Goal: Information Seeking & Learning: Learn about a topic

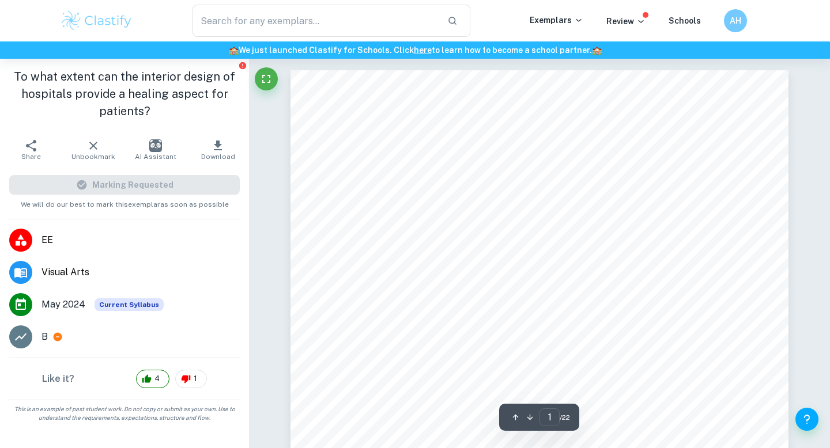
click at [112, 17] on img at bounding box center [96, 20] width 73 height 23
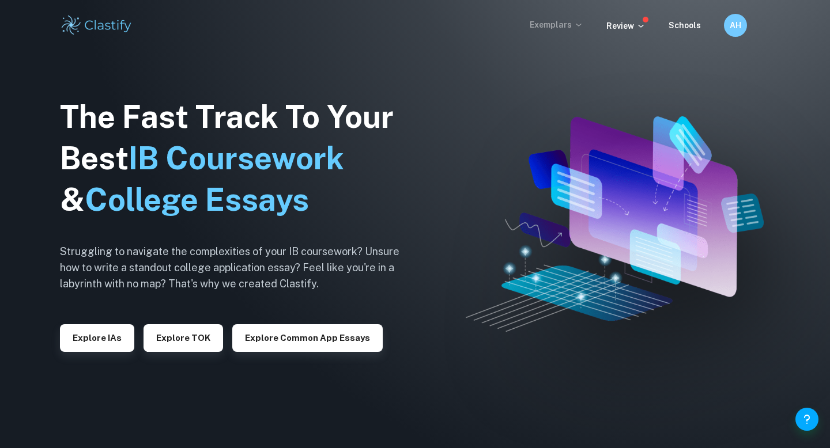
click at [553, 30] on p "Exemplars" at bounding box center [557, 24] width 54 height 13
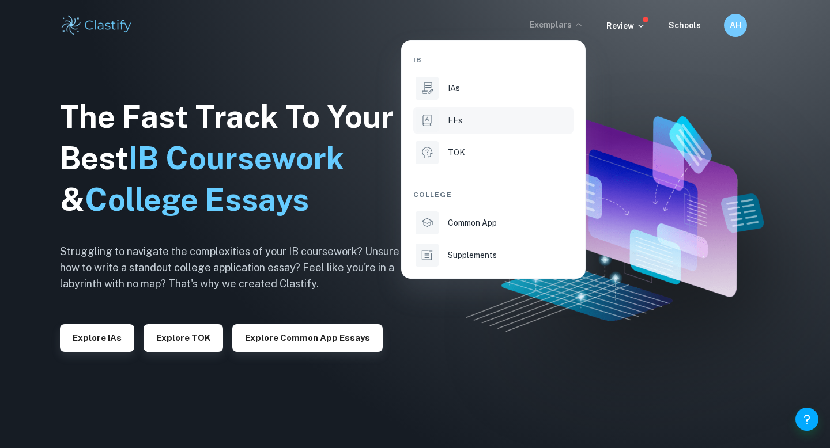
click at [462, 123] on div "EEs" at bounding box center [509, 120] width 123 height 13
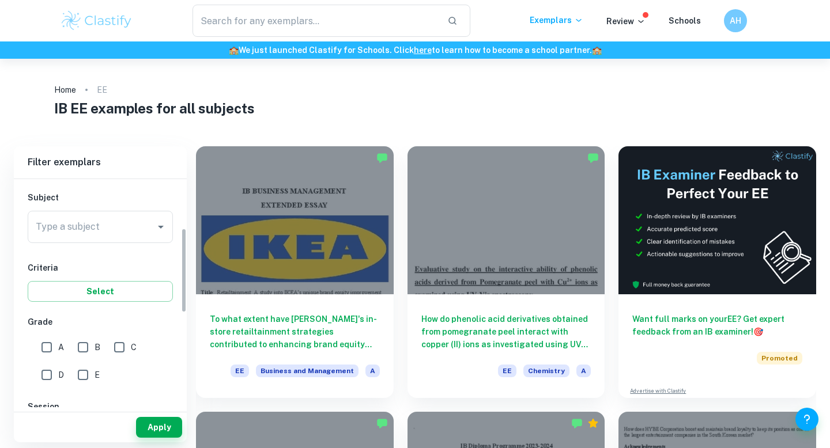
scroll to position [131, 0]
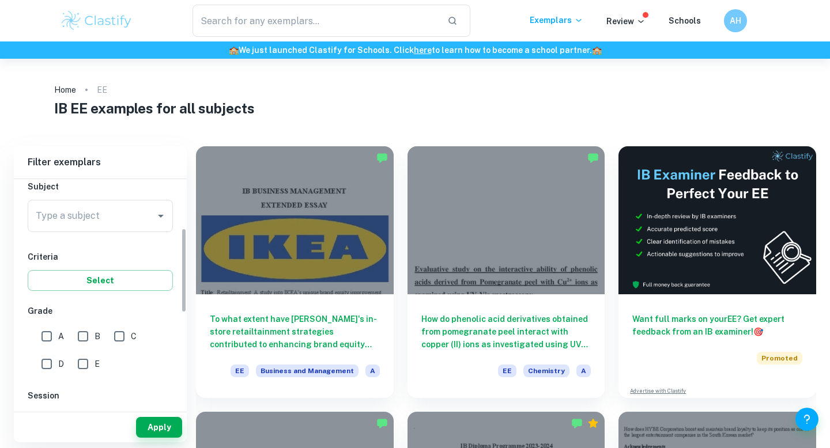
click at [85, 333] on input "B" at bounding box center [82, 336] width 23 height 23
checkbox input "true"
click at [46, 334] on input "A" at bounding box center [46, 336] width 23 height 23
checkbox input "true"
click at [92, 222] on input "Type a subject" at bounding box center [92, 216] width 118 height 22
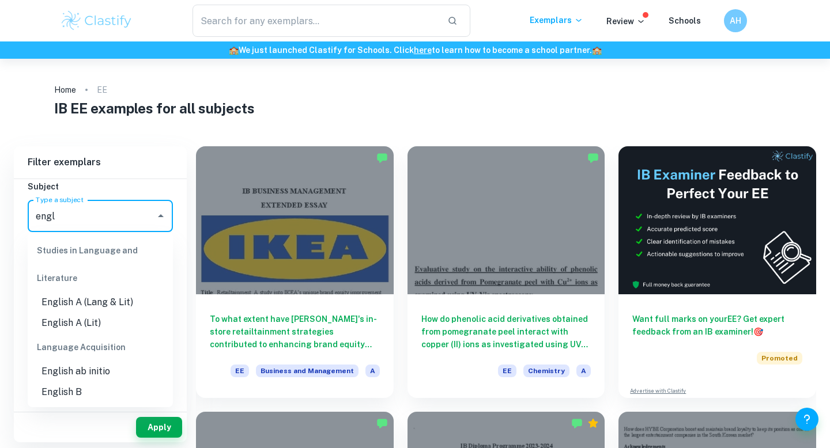
click at [120, 300] on li "English A (Lang & Lit)" at bounding box center [100, 302] width 145 height 21
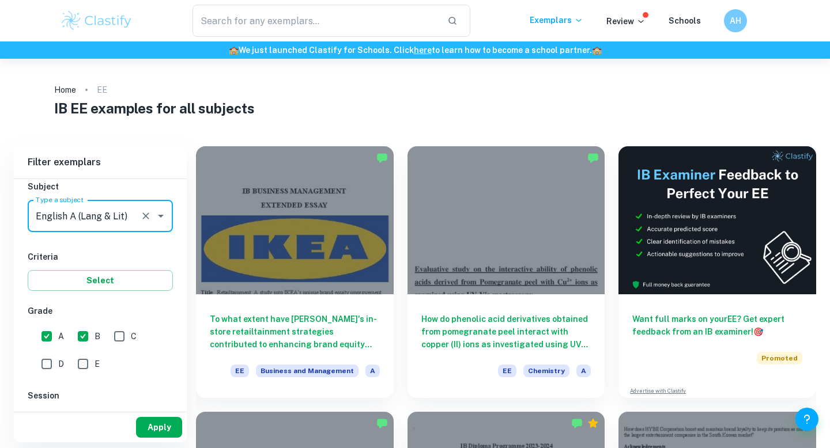
type input "English A (Lang & Lit)"
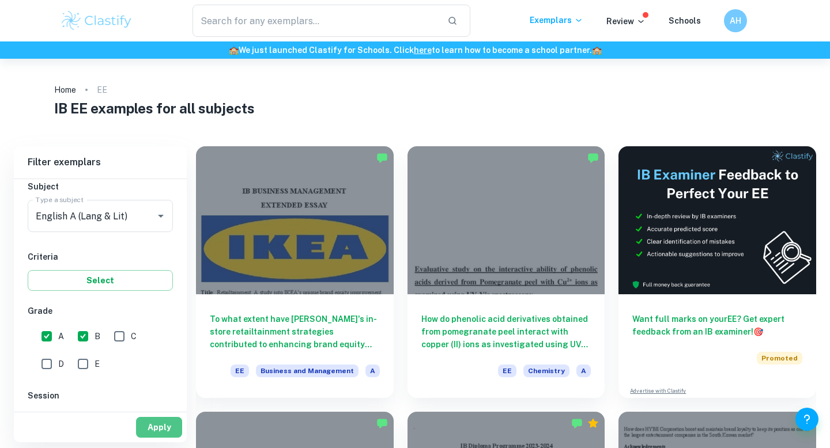
click at [162, 433] on button "Apply" at bounding box center [159, 427] width 46 height 21
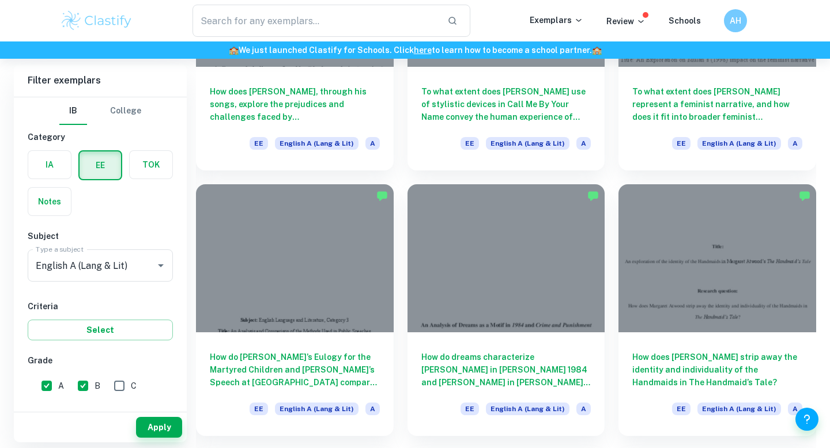
scroll to position [1004, 0]
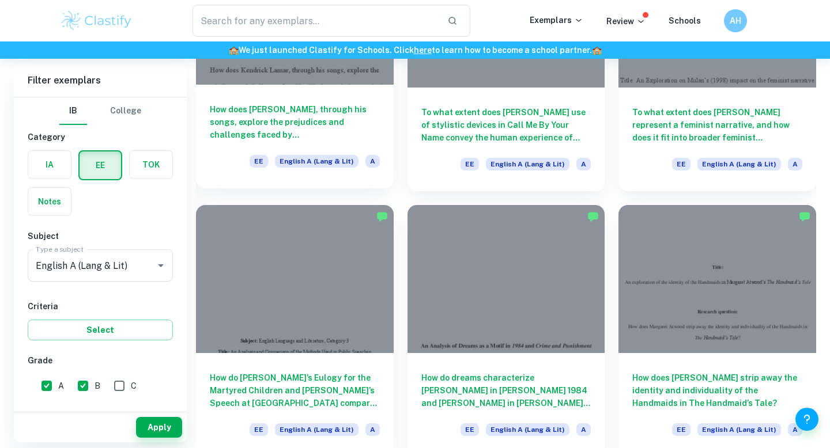
click at [362, 132] on h6 "How does Kendrick Lamar, through his songs, explore the prejudices and challeng…" at bounding box center [295, 122] width 170 height 38
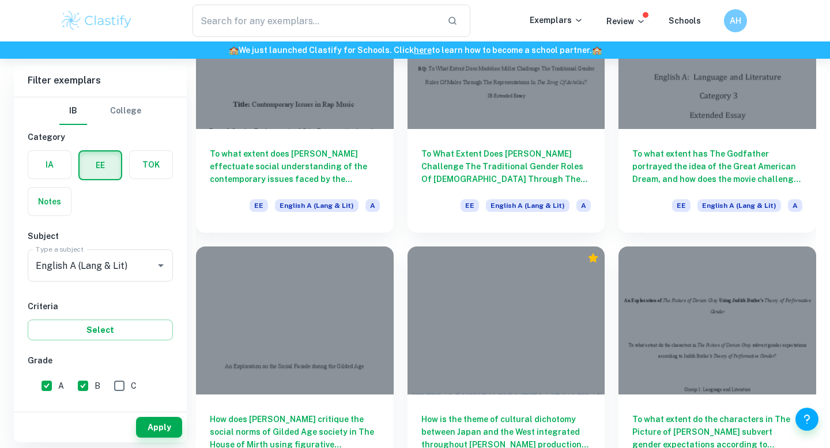
scroll to position [1531, 0]
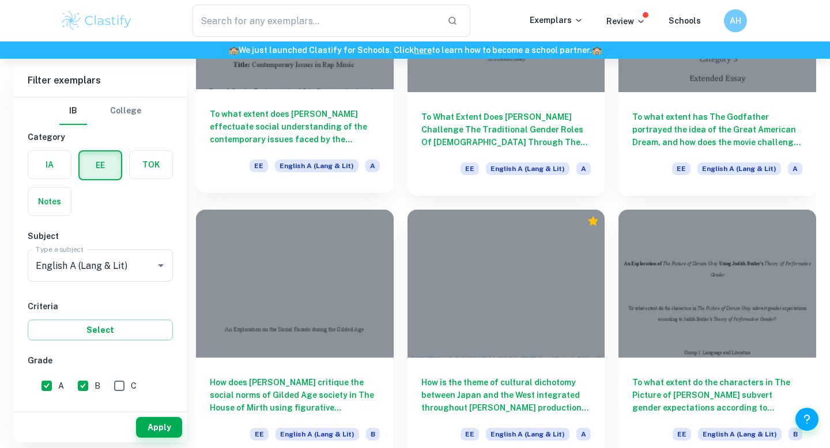
click at [341, 105] on div "To what extent does J. Cole effectuate social understanding of the contemporary…" at bounding box center [295, 141] width 198 height 104
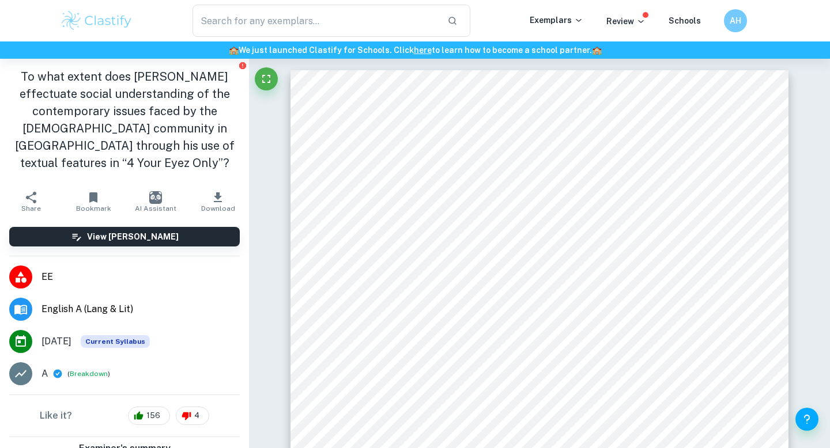
click at [105, 24] on img at bounding box center [96, 20] width 73 height 23
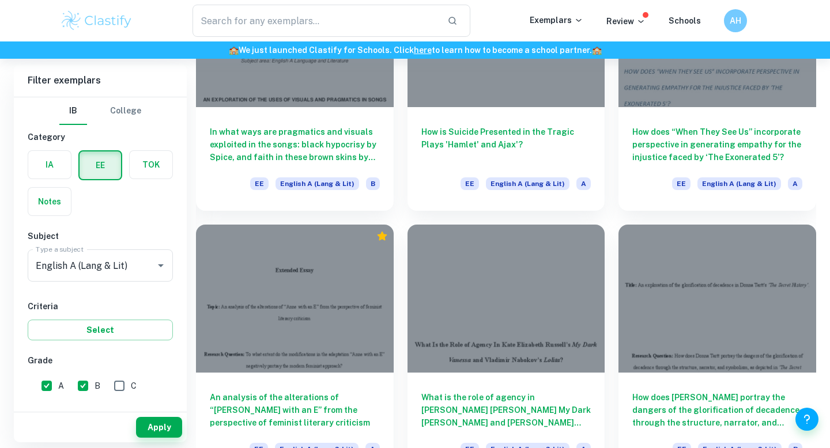
scroll to position [5813, 0]
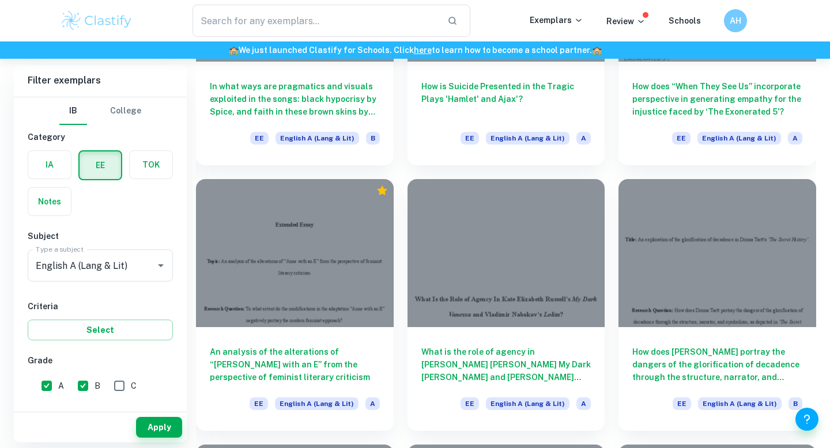
click at [515, 15] on div "​" at bounding box center [331, 21] width 397 height 32
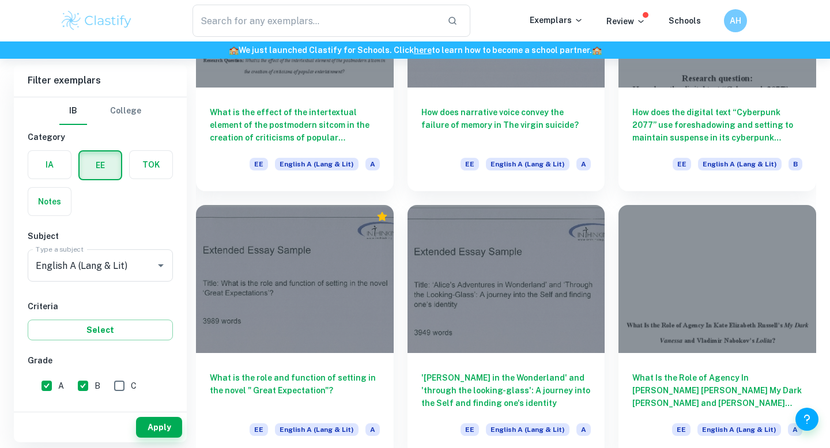
scroll to position [6370, 0]
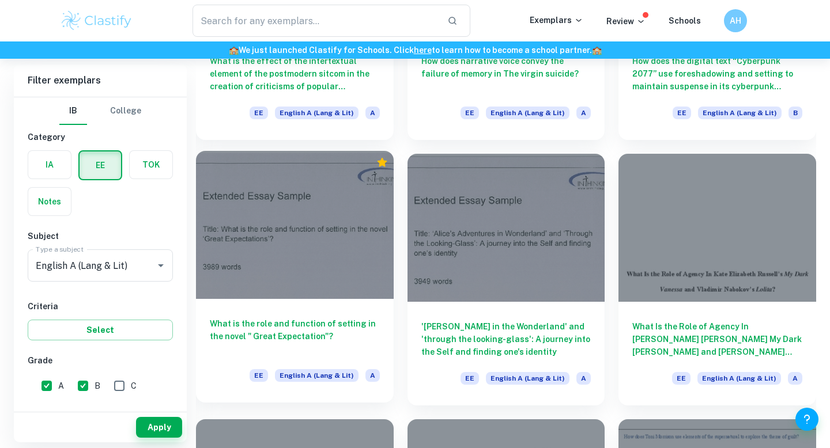
click at [368, 261] on div at bounding box center [295, 225] width 198 height 148
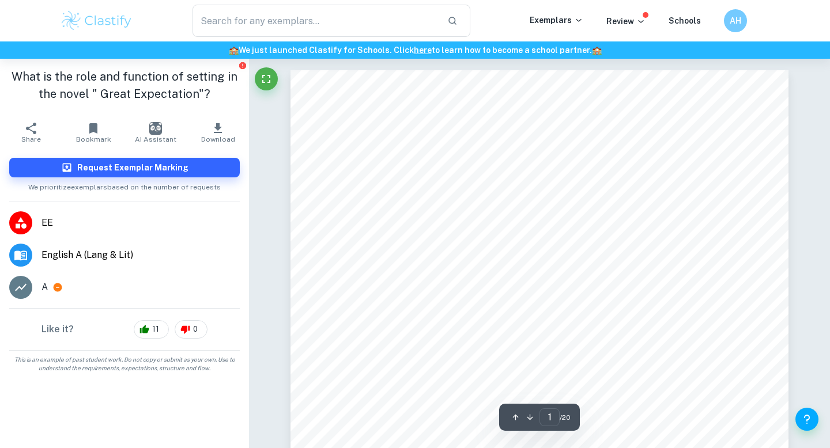
click at [56, 287] on icon at bounding box center [57, 287] width 10 height 10
click at [243, 69] on icon "Report issue" at bounding box center [242, 65] width 7 height 7
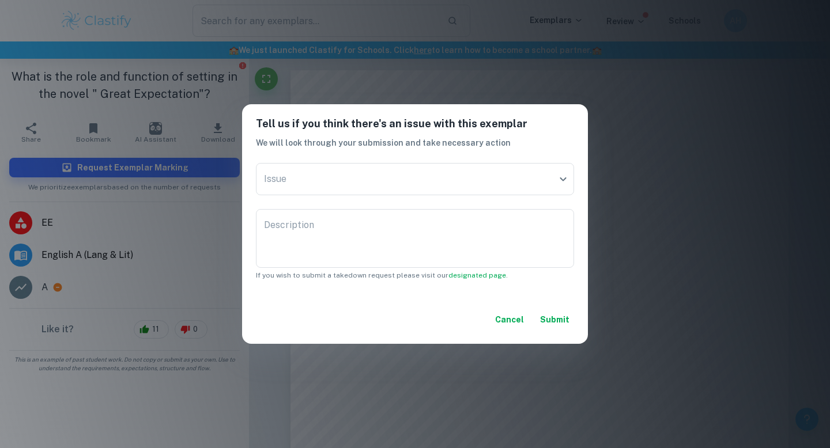
click at [499, 316] on button "Cancel" at bounding box center [509, 320] width 38 height 21
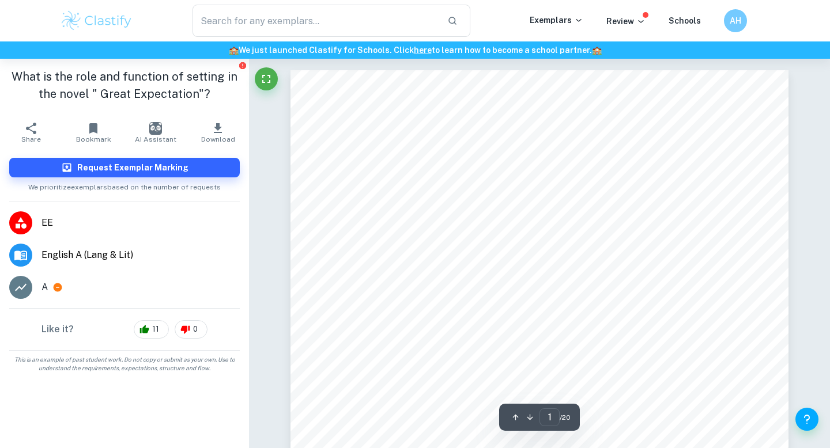
click at [384, 230] on div at bounding box center [539, 422] width 498 height 704
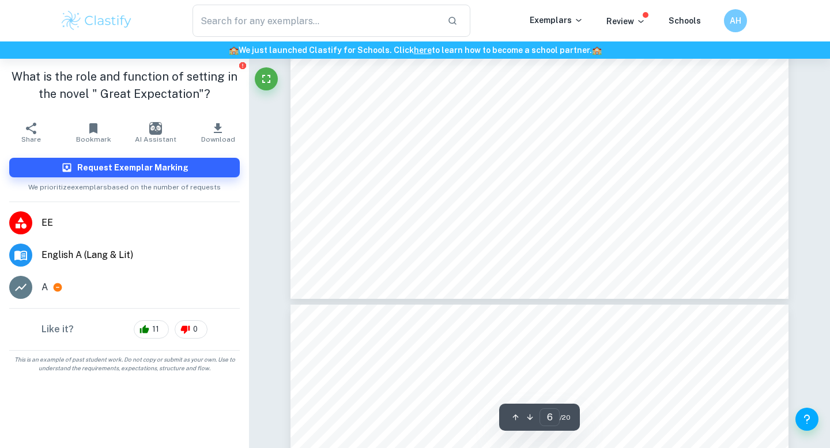
scroll to position [3555, 0]
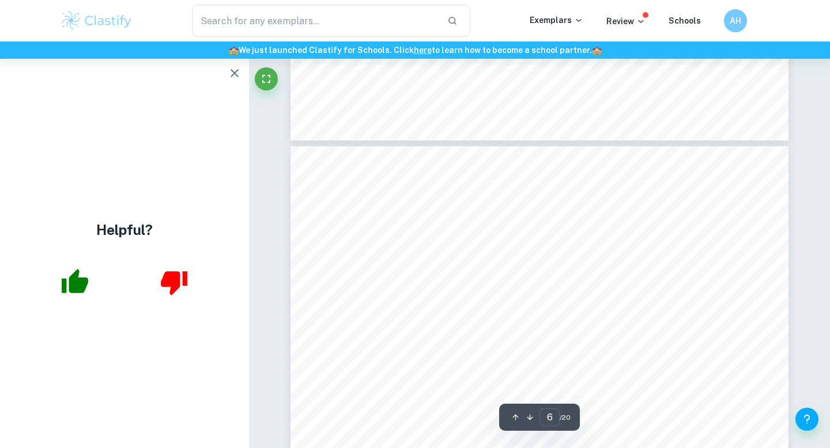
type input "5"
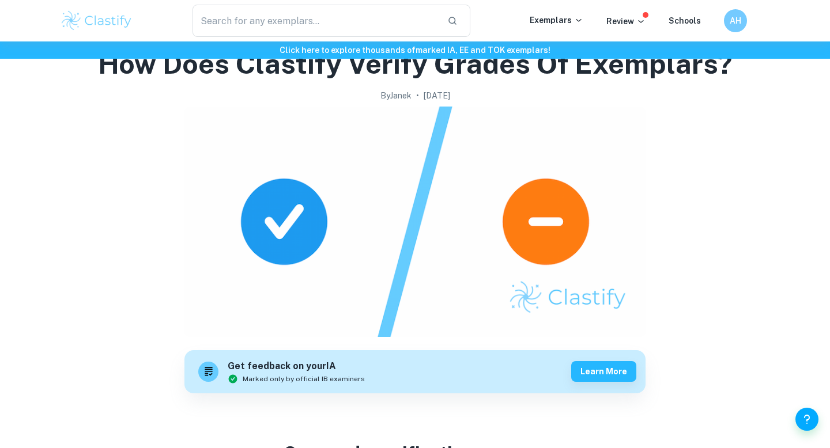
scroll to position [59, 0]
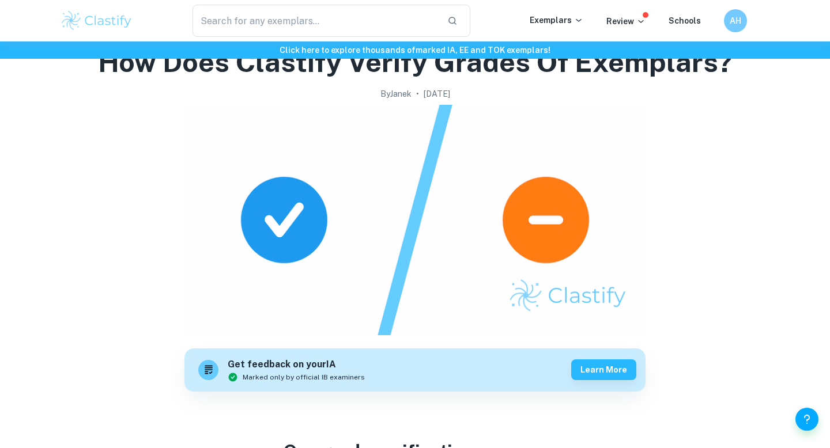
click at [552, 218] on img at bounding box center [414, 220] width 461 height 231
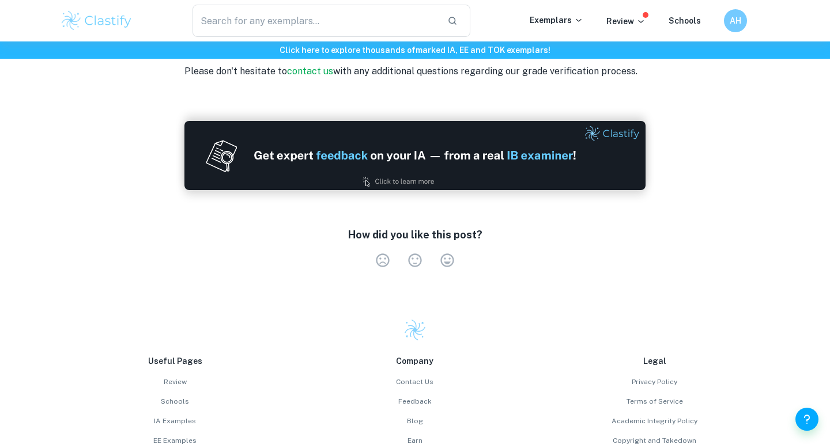
scroll to position [1520, 0]
